Goal: Find specific page/section: Find specific page/section

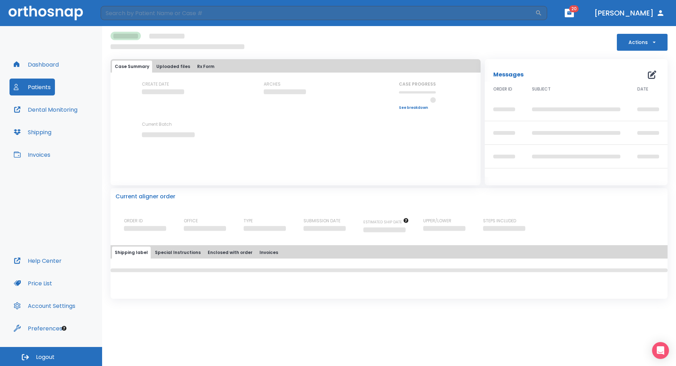
click at [43, 64] on button "Dashboard" at bounding box center [37, 64] width 54 height 17
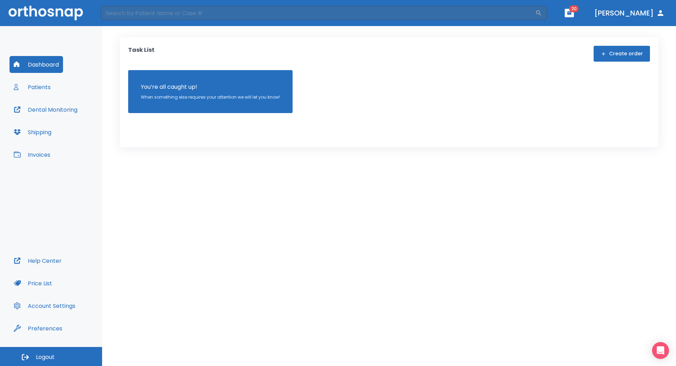
click at [47, 78] on div "Dashboard Patients Dental Monitoring Shipping Invoices" at bounding box center [51, 154] width 83 height 196
click at [47, 80] on button "Patients" at bounding box center [32, 87] width 45 height 17
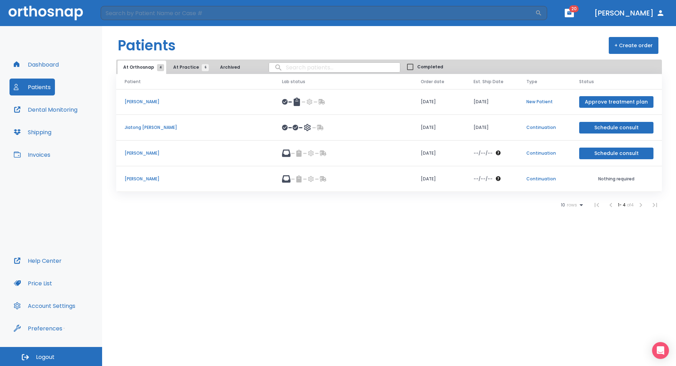
click at [136, 180] on p "[PERSON_NAME]" at bounding box center [195, 179] width 141 height 6
